Goal: Task Accomplishment & Management: Manage account settings

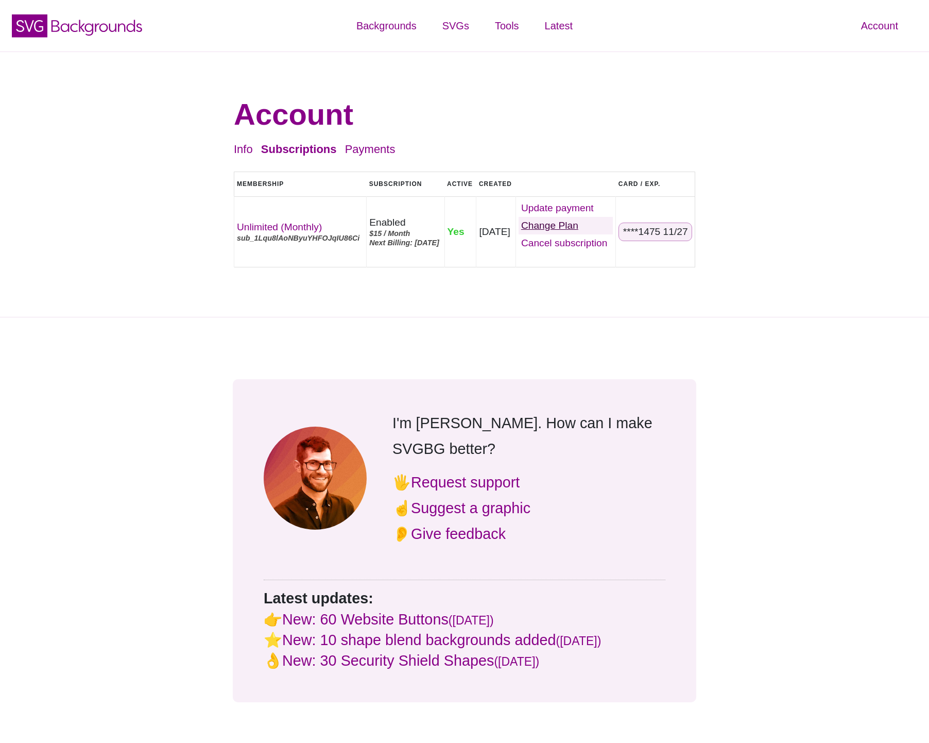
click at [577, 224] on link "Change Plan" at bounding box center [566, 226] width 94 height 18
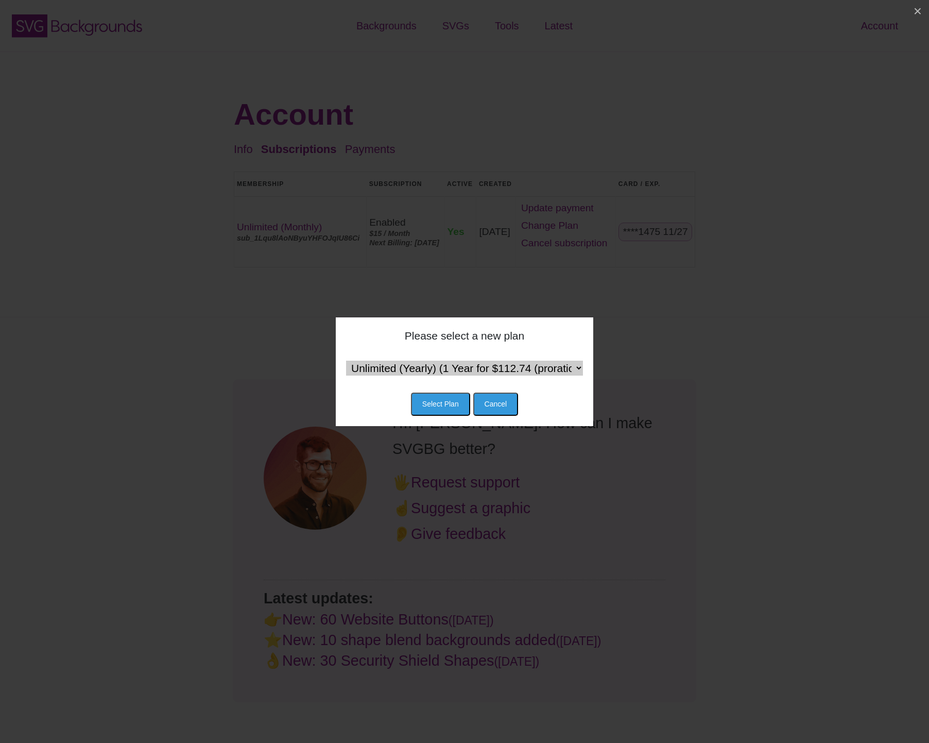
click at [571, 369] on select "Unlimited (Yearly) (1 Year for $112.74 (proration) then $120 / Year) Team (Mont…" at bounding box center [464, 368] width 237 height 15
click at [506, 399] on button "Cancel" at bounding box center [495, 404] width 45 height 23
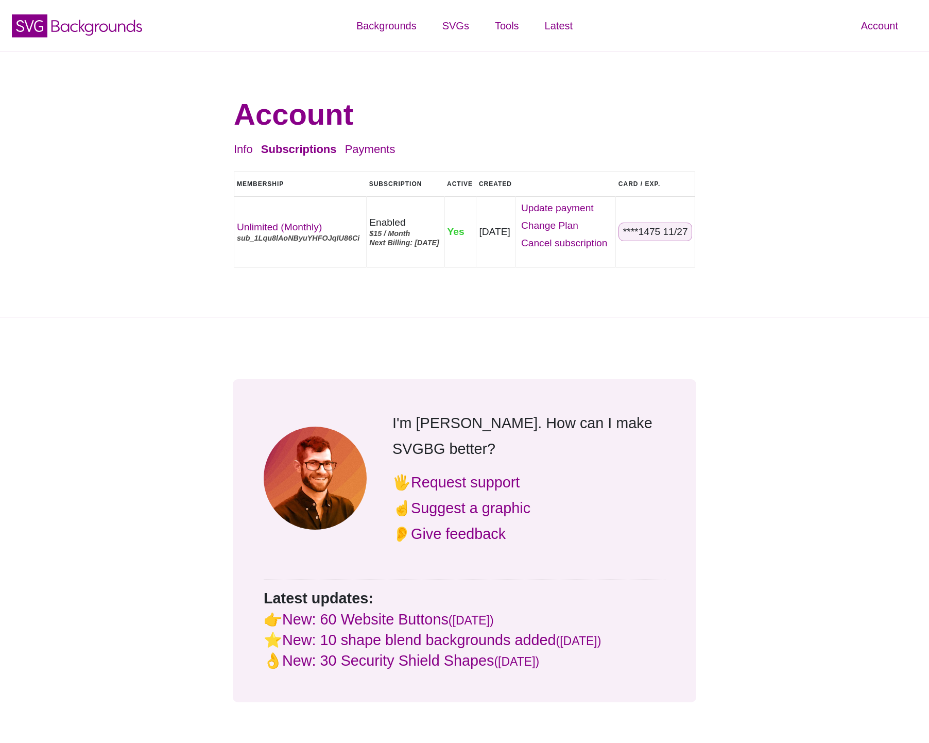
click at [56, 379] on div "I'm [PERSON_NAME]. How can I make SVGBG better? 🖐 Request support ☝ Suggest a g…" at bounding box center [464, 540] width 929 height 447
click at [569, 245] on link "Cancel" at bounding box center [566, 243] width 94 height 18
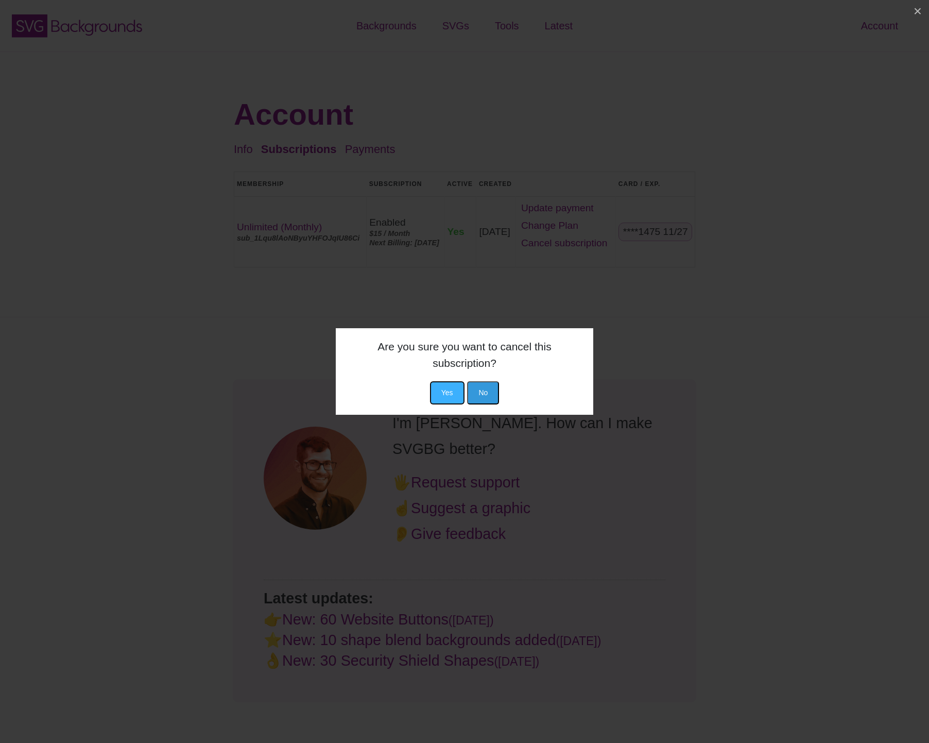
click at [450, 382] on button "Yes" at bounding box center [447, 392] width 35 height 23
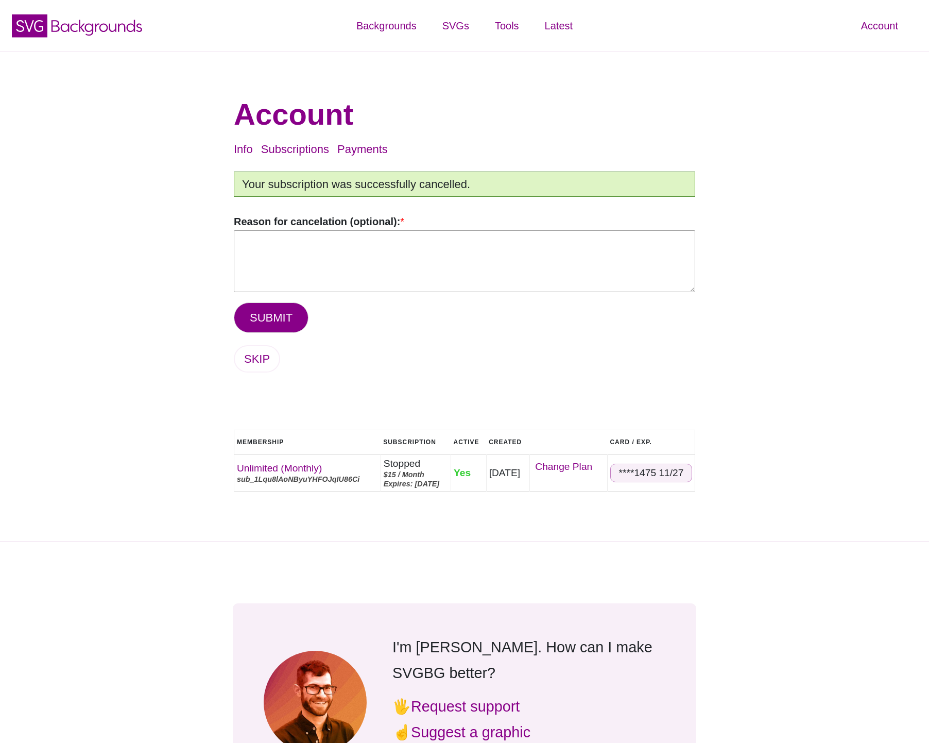
click at [264, 254] on textarea "Reason for cancelation (optional): *" at bounding box center [465, 261] width 462 height 62
type textarea "too expensive"
click at [277, 320] on button "SUBMIT" at bounding box center [271, 317] width 75 height 30
